Goal: Browse casually

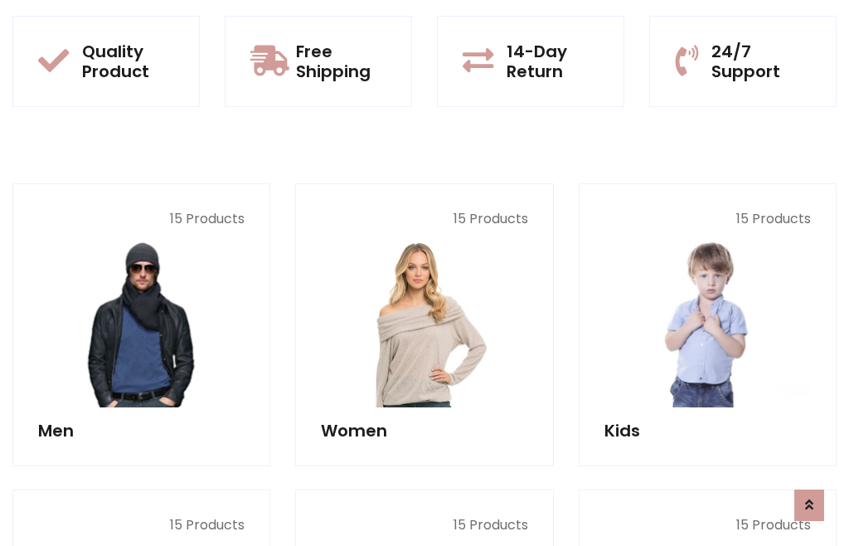
scroll to position [1351, 0]
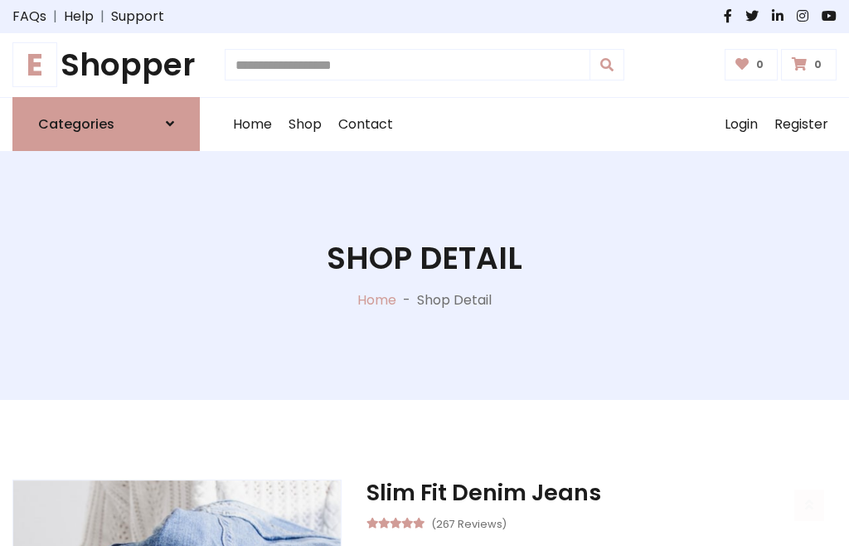
click at [106, 65] on h1 "E Shopper" at bounding box center [105, 64] width 187 height 37
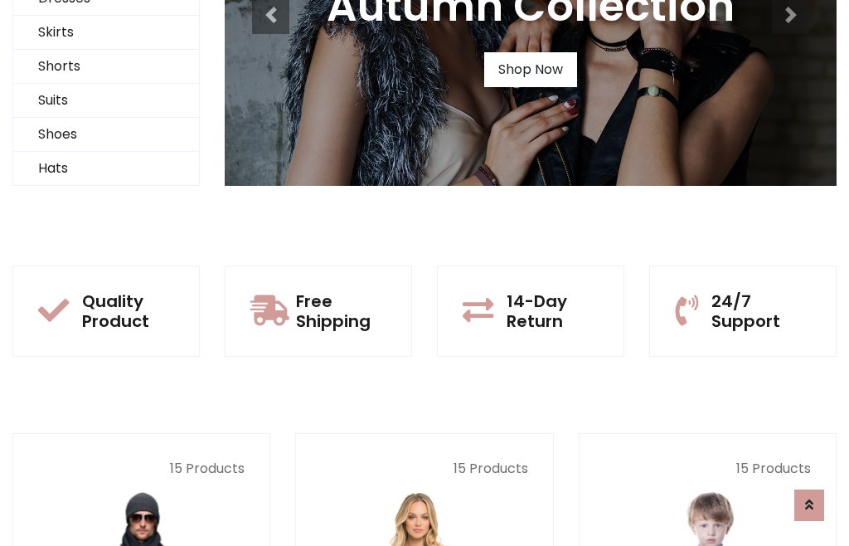
scroll to position [160, 0]
